Goal: Task Accomplishment & Management: Manage account settings

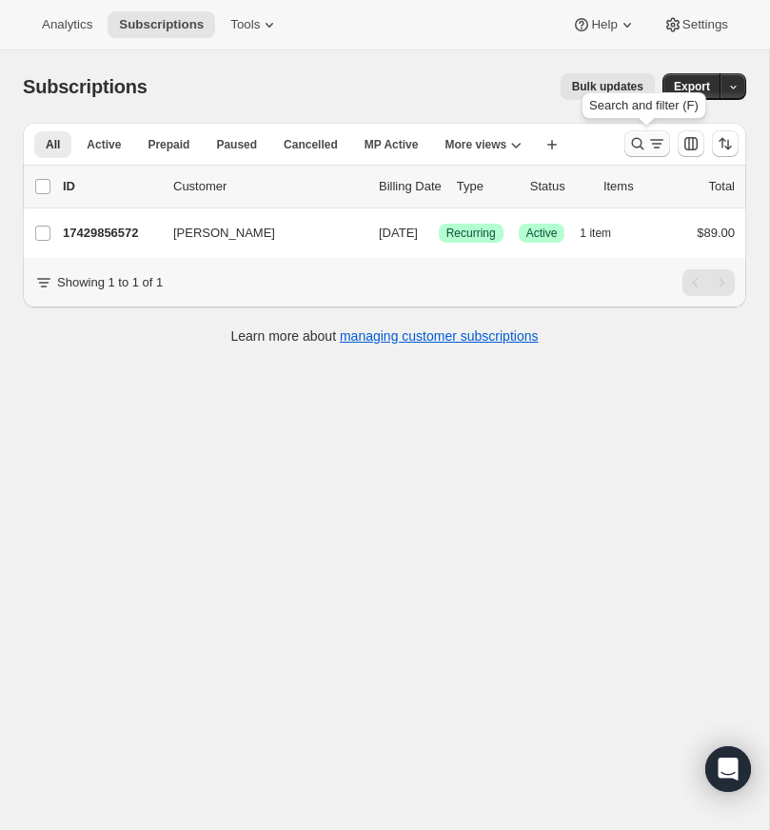
click at [632, 138] on icon "Search and filter results" at bounding box center [637, 143] width 19 height 19
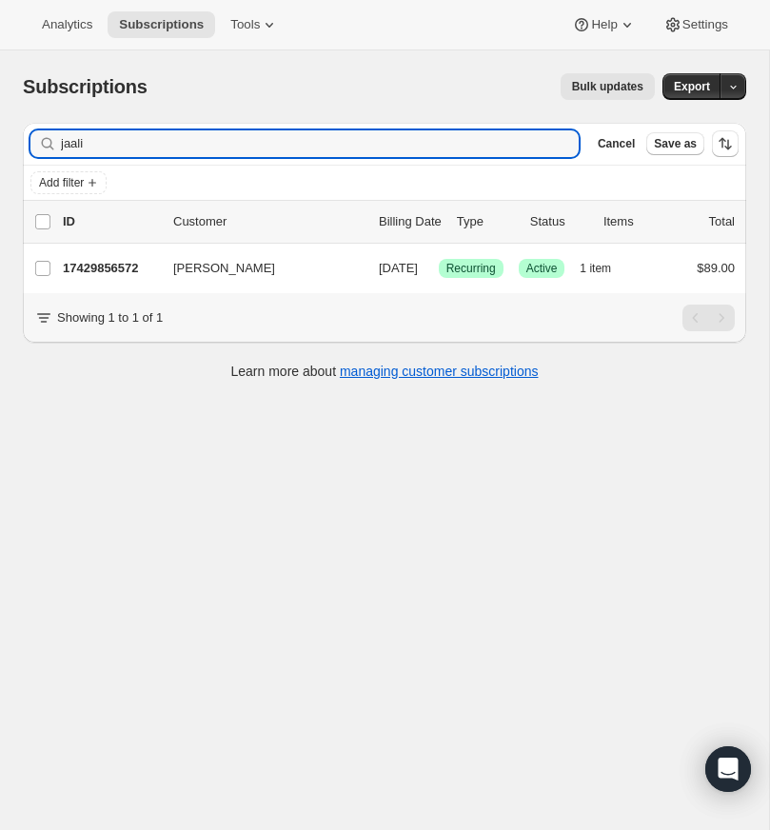
drag, startPoint x: 73, startPoint y: 146, endPoint x: 50, endPoint y: 145, distance: 22.9
click at [50, 145] on div "jaali Clear" at bounding box center [304, 143] width 548 height 27
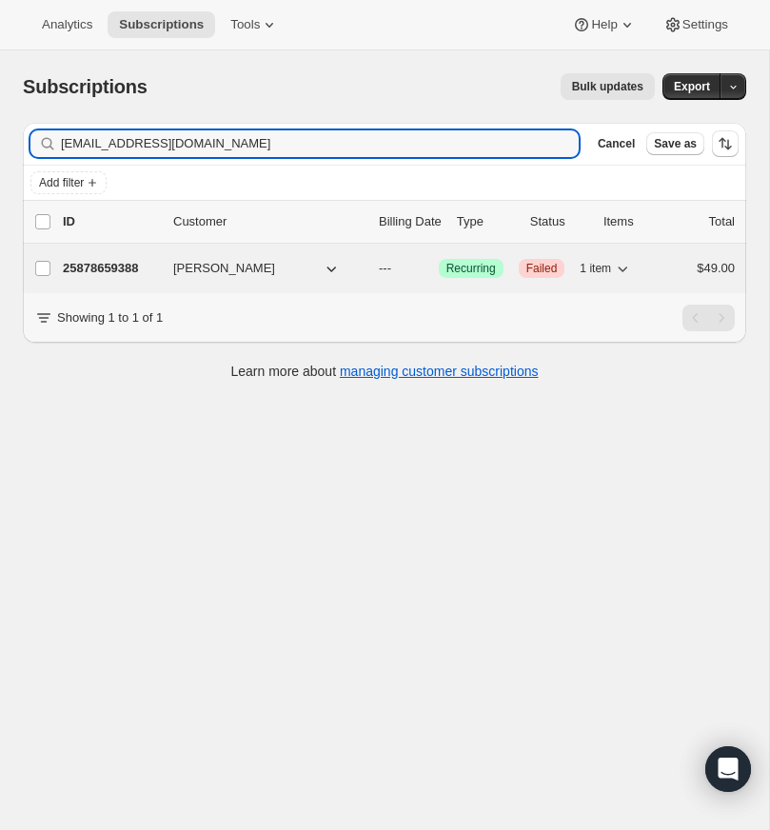
type input "lwcofjc@gmail.com"
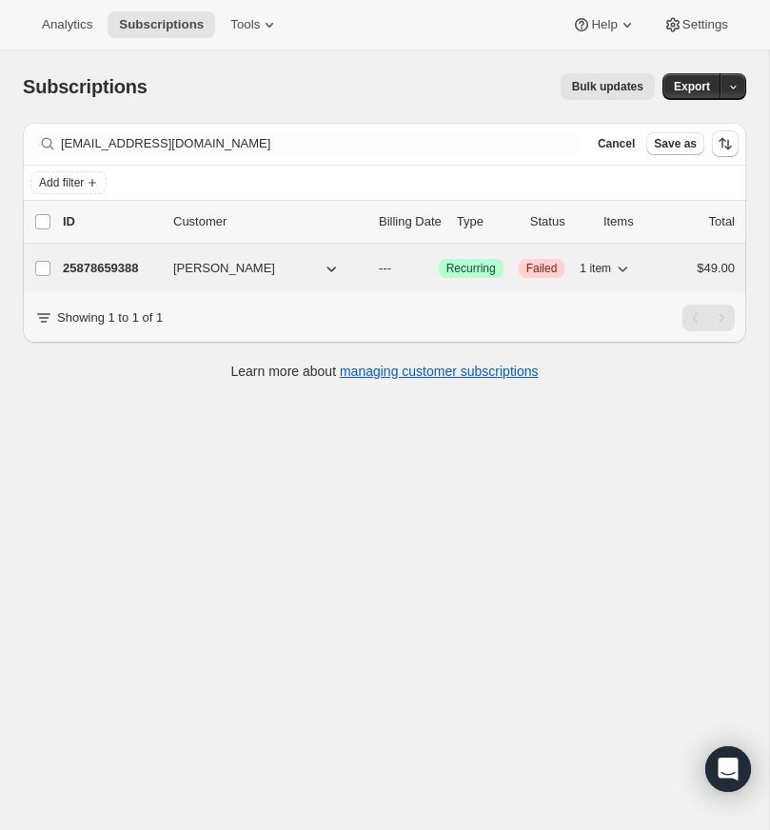
click at [134, 267] on p "25878659388" at bounding box center [110, 268] width 95 height 19
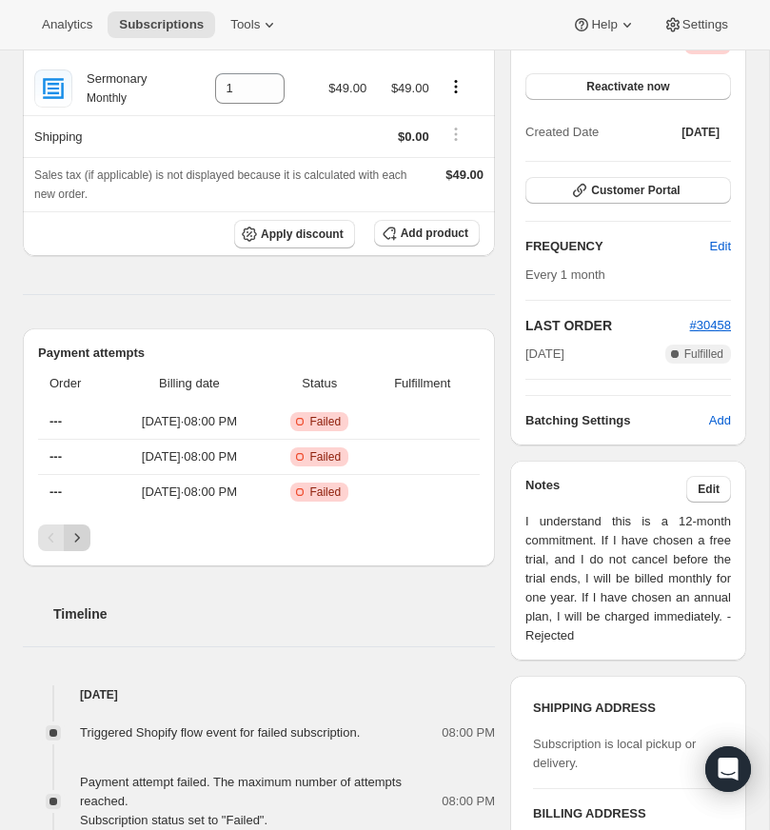
scroll to position [207, 0]
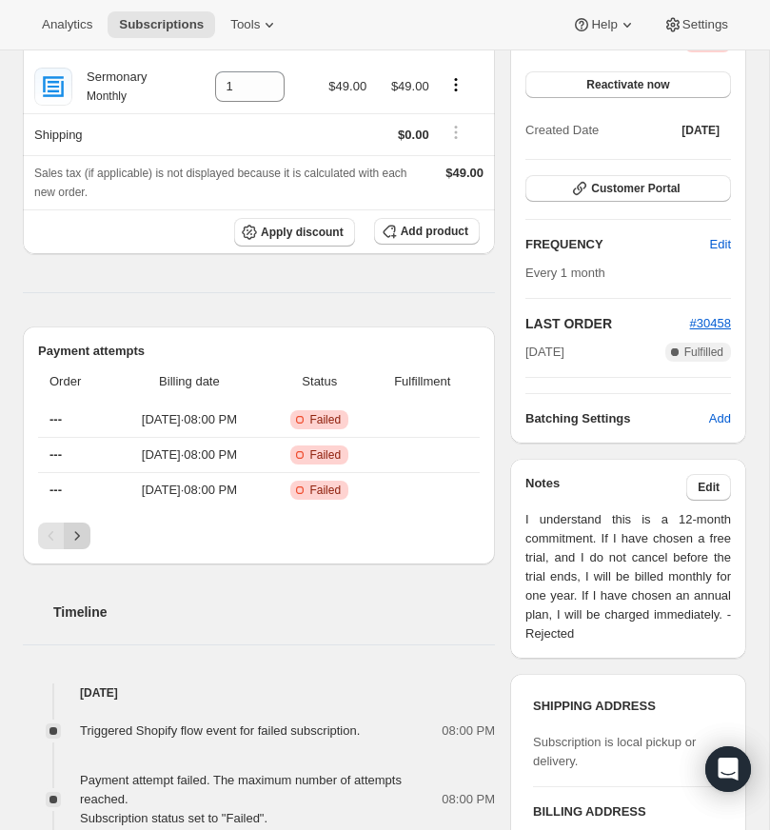
click at [77, 526] on icon "Next" at bounding box center [77, 535] width 19 height 19
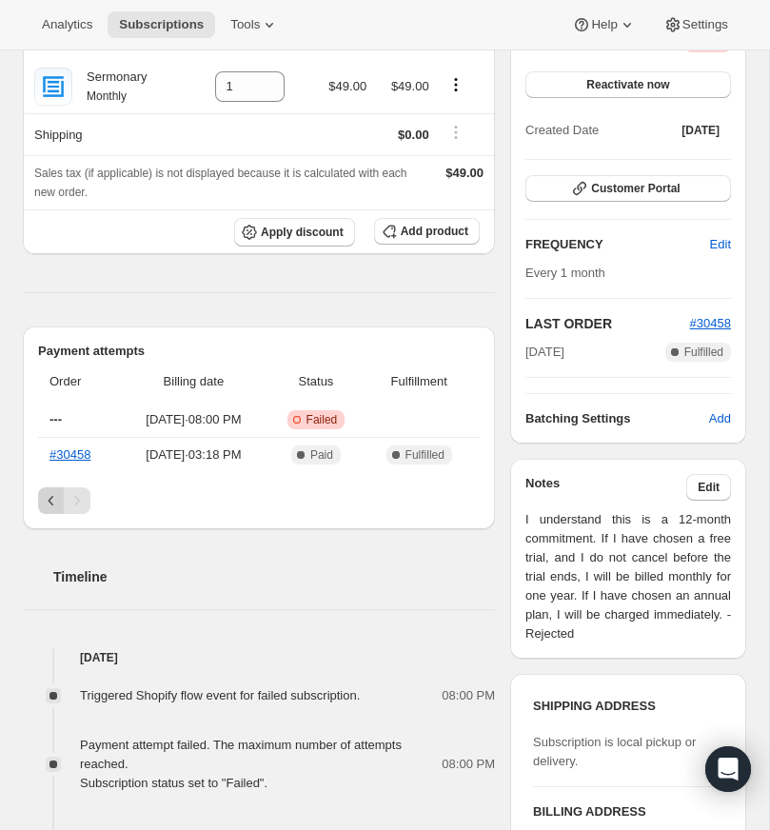
click at [45, 500] on icon "Previous" at bounding box center [51, 500] width 19 height 19
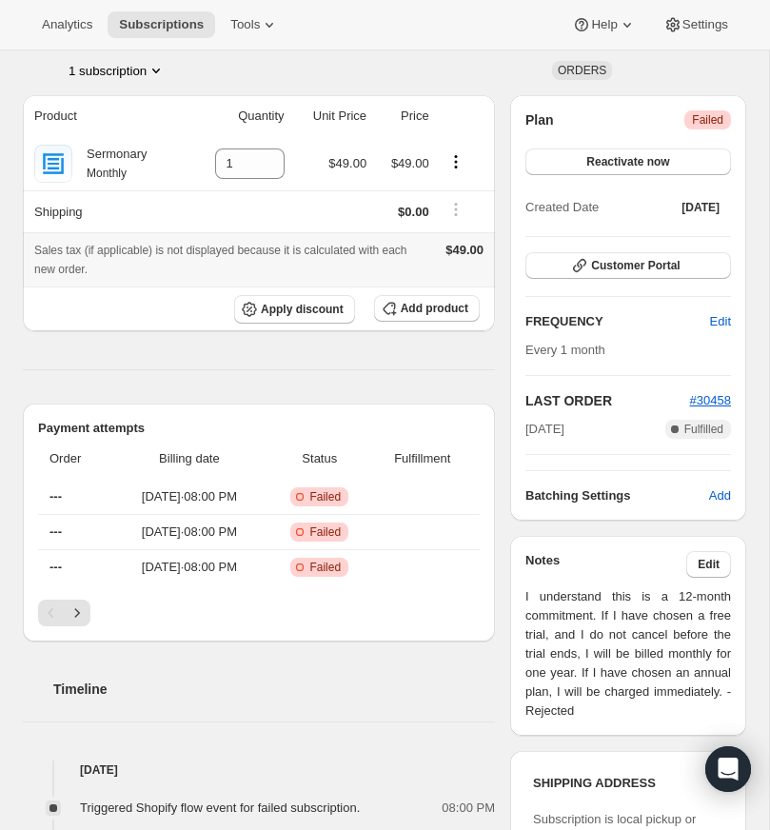
scroll to position [0, 0]
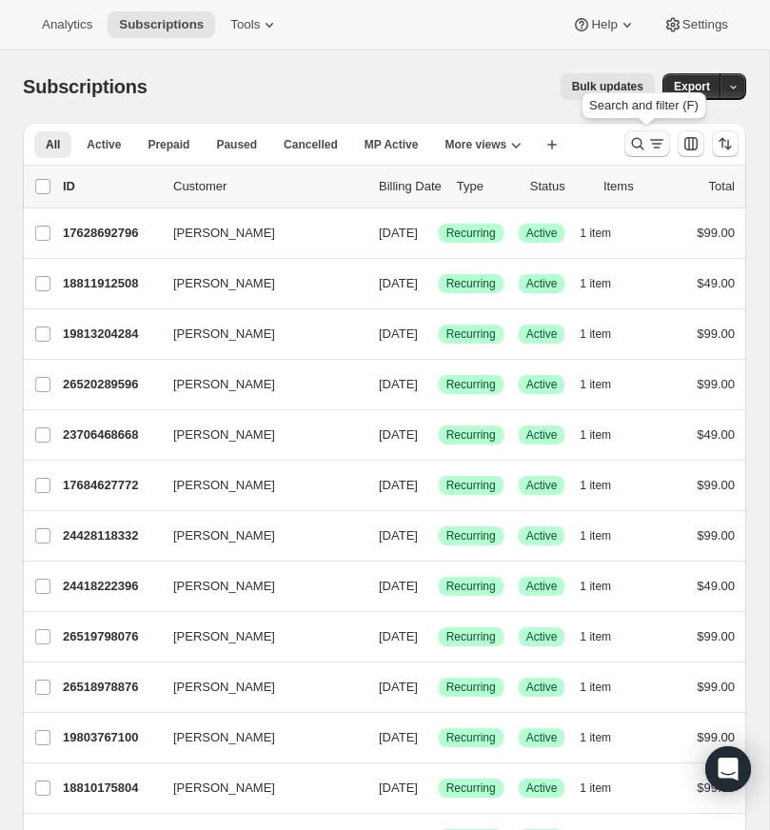
click at [635, 137] on icon "Search and filter results" at bounding box center [637, 143] width 19 height 19
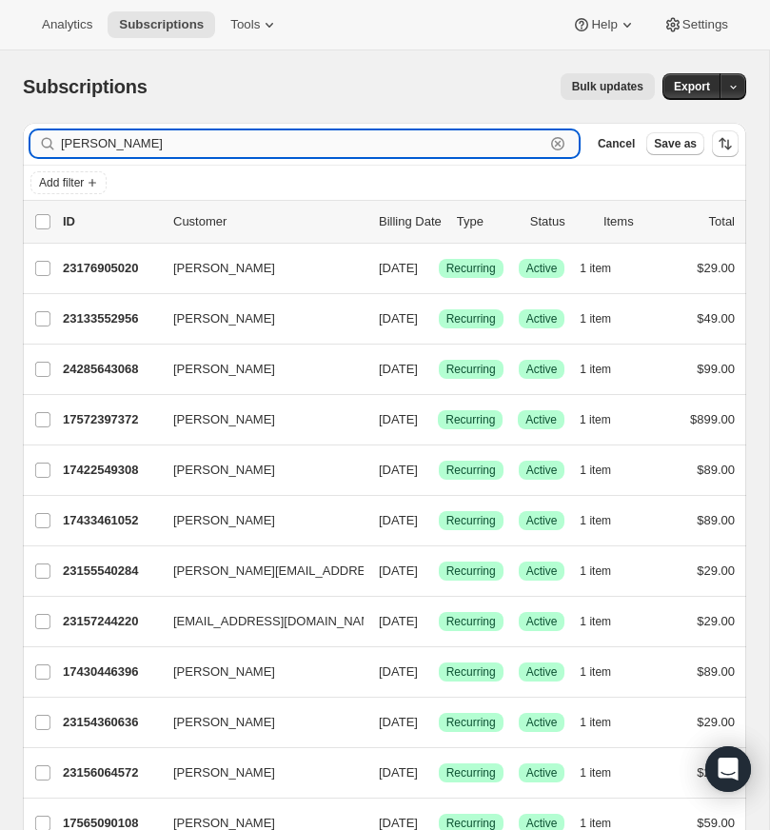
click at [140, 142] on input "[PERSON_NAME]" at bounding box center [302, 143] width 483 height 27
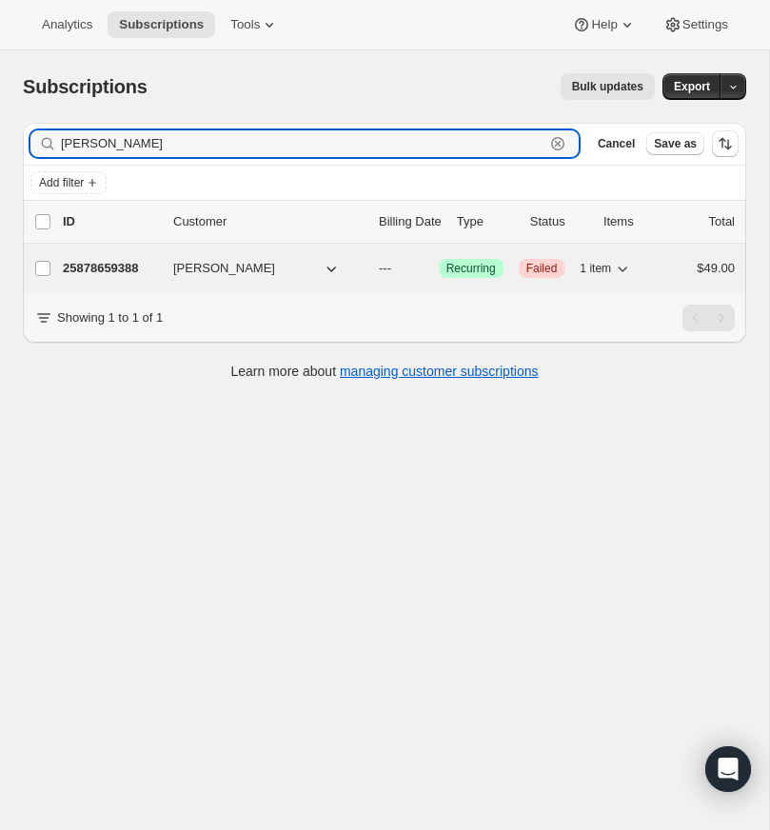
type input "[PERSON_NAME]"
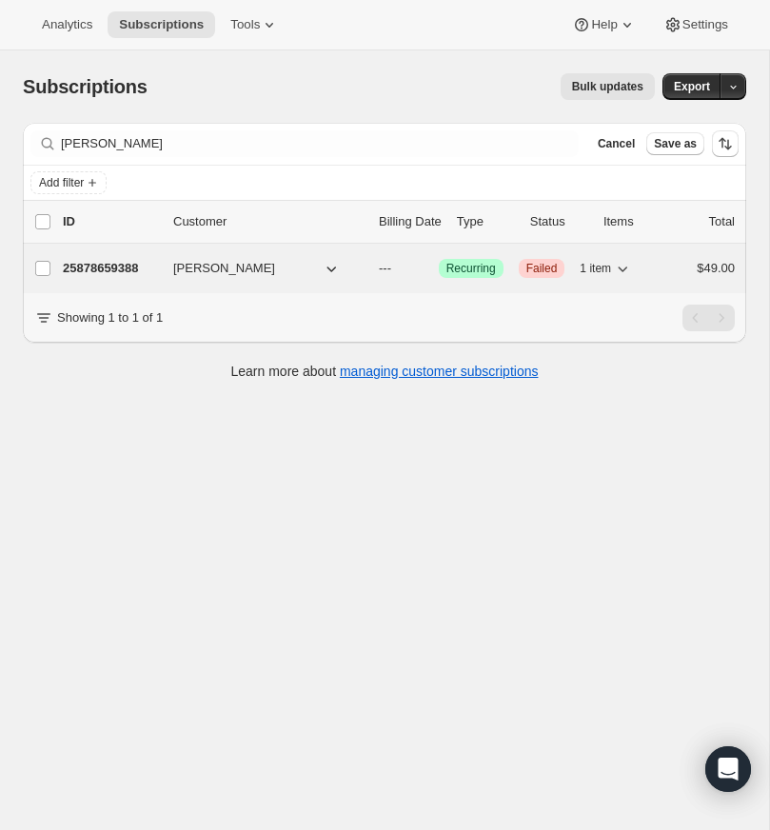
click at [121, 267] on p "25878659388" at bounding box center [110, 268] width 95 height 19
